Goal: Information Seeking & Learning: Find specific fact

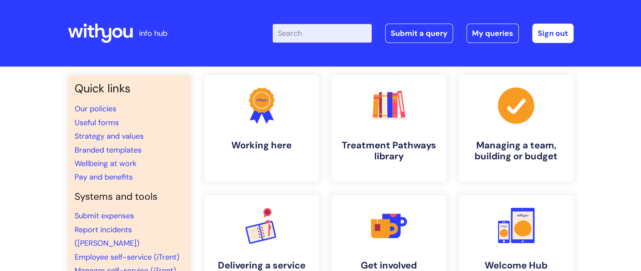
click at [324, 35] on input "Enter your search term here..." at bounding box center [322, 33] width 99 height 19
type input "j"
type input "job descriptions"
click button "Search" at bounding box center [0, 0] width 0 height 0
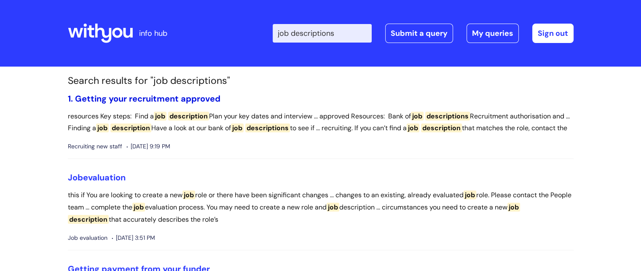
click at [190, 102] on link "1. Getting your recruitment approved" at bounding box center [144, 98] width 153 height 11
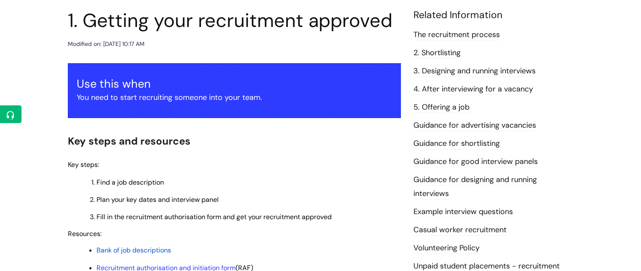
scroll to position [98, 0]
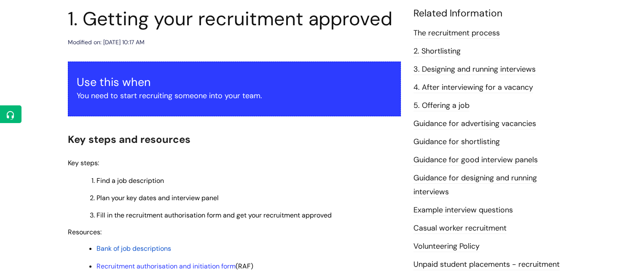
click at [143, 249] on span "Bank of job descriptions" at bounding box center [133, 248] width 75 height 9
